Goal: Navigation & Orientation: Find specific page/section

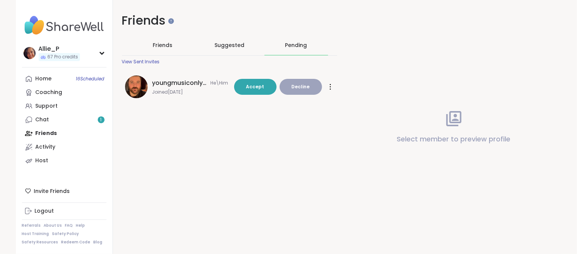
click at [142, 61] on div "View Sent Invites" at bounding box center [141, 62] width 38 height 6
click at [41, 122] on div "Chat 1" at bounding box center [43, 120] width 14 height 8
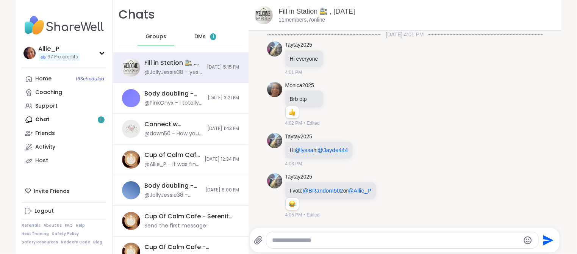
scroll to position [2747, 0]
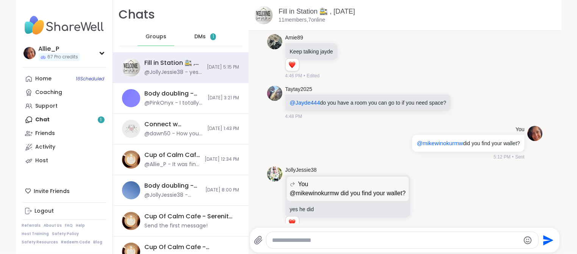
click at [204, 38] on span "DMs" at bounding box center [199, 37] width 11 height 8
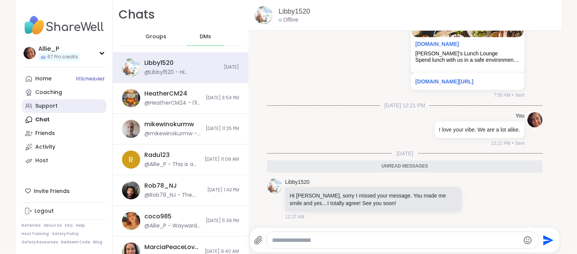
click at [45, 106] on div "Support" at bounding box center [47, 106] width 22 height 8
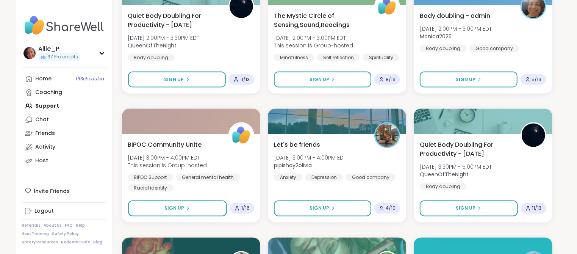
scroll to position [674, 0]
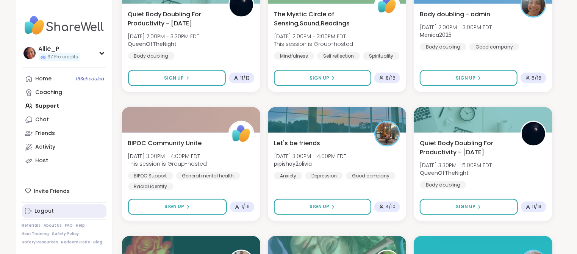
click at [46, 210] on div "Logout" at bounding box center [44, 211] width 19 height 8
